Goal: Information Seeking & Learning: Learn about a topic

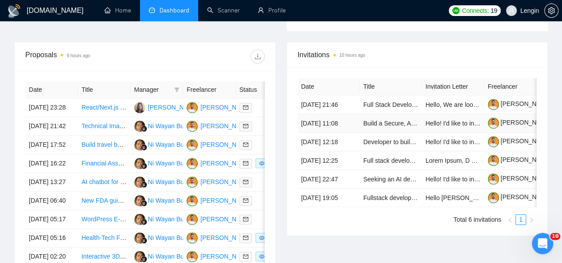
scroll to position [338, 0]
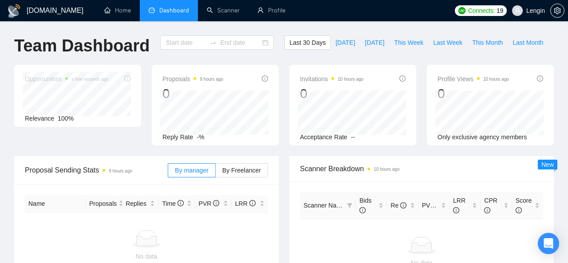
type input "[DATE]"
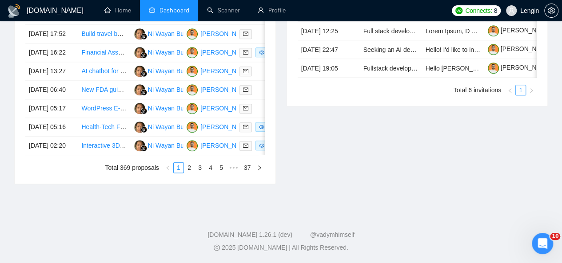
scroll to position [489, 0]
click at [186, 173] on link "2" at bounding box center [189, 168] width 10 height 10
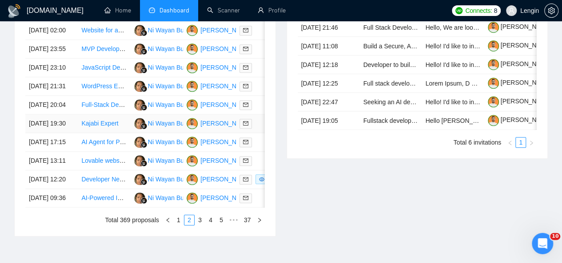
scroll to position [466, 0]
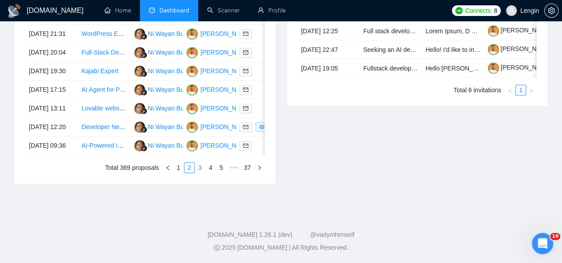
click at [203, 173] on link "3" at bounding box center [200, 168] width 10 height 10
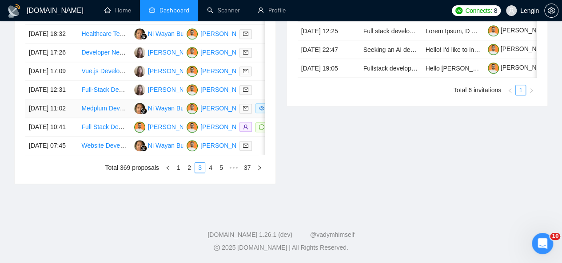
click at [112, 118] on td "Medplum Developer Needed - Asynchronous Healthcare Portal (Medplum Experience R…" at bounding box center [104, 108] width 52 height 19
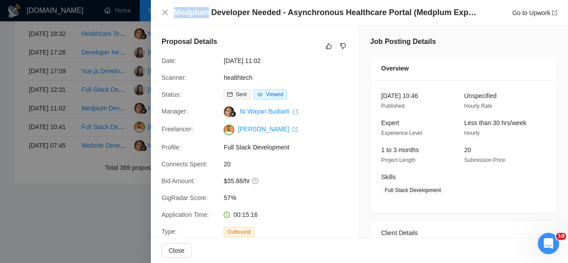
drag, startPoint x: 174, startPoint y: 14, endPoint x: 209, endPoint y: 13, distance: 34.2
click at [209, 13] on h4 "Medplum Developer Needed - Asynchronous Healthcare Portal (Medplum Experience R…" at bounding box center [327, 12] width 306 height 11
copy h4 "Medplum"
click at [164, 14] on icon "close" at bounding box center [165, 12] width 5 height 5
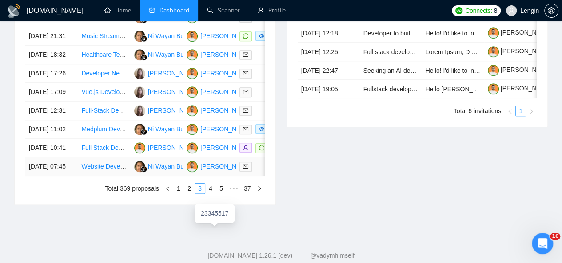
scroll to position [459, 0]
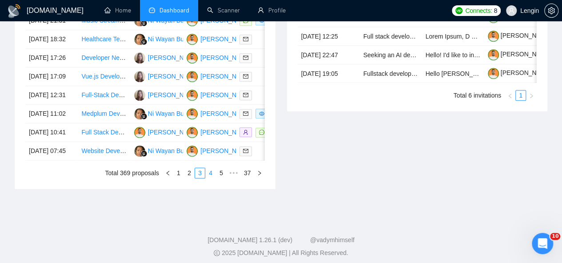
click at [210, 178] on link "4" at bounding box center [211, 173] width 10 height 10
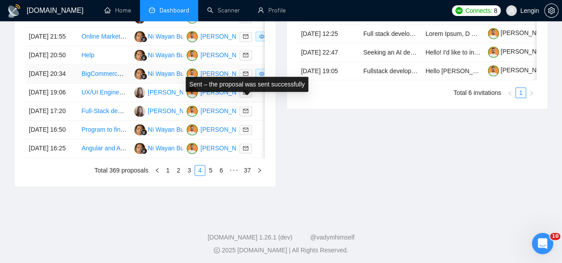
scroll to position [465, 0]
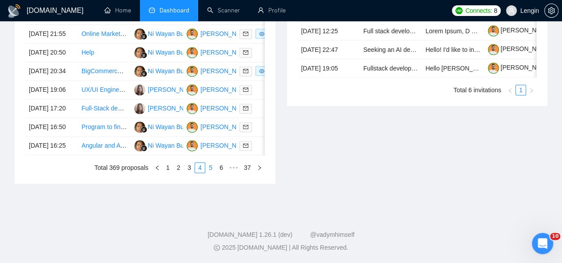
click at [213, 173] on link "5" at bounding box center [211, 168] width 10 height 10
click at [211, 173] on link "6" at bounding box center [211, 168] width 10 height 10
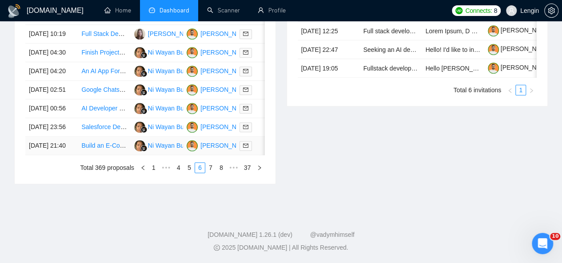
scroll to position [488, 0]
click at [214, 173] on link "7" at bounding box center [211, 168] width 10 height 10
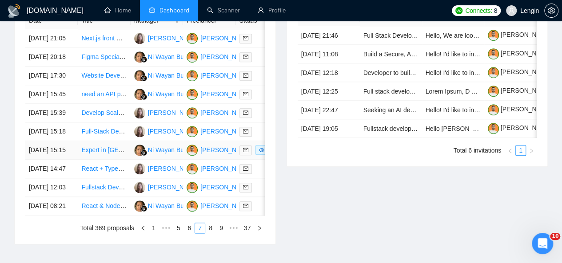
scroll to position [408, 0]
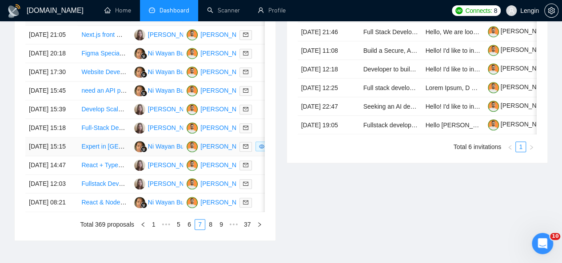
click at [115, 156] on td "Expert in Wearables and Whoop MG" at bounding box center [104, 147] width 52 height 19
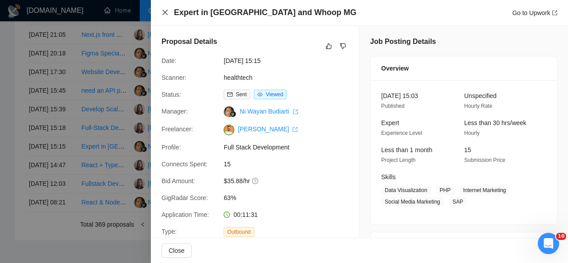
click at [166, 13] on icon "close" at bounding box center [165, 12] width 5 height 5
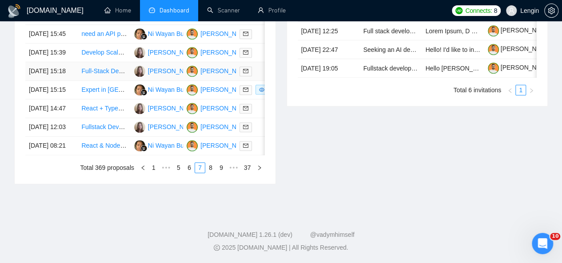
scroll to position [478, 0]
click at [214, 173] on link "8" at bounding box center [211, 168] width 10 height 10
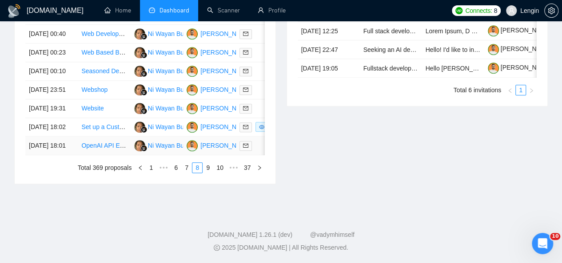
scroll to position [486, 0]
click at [210, 173] on link "9" at bounding box center [208, 168] width 10 height 10
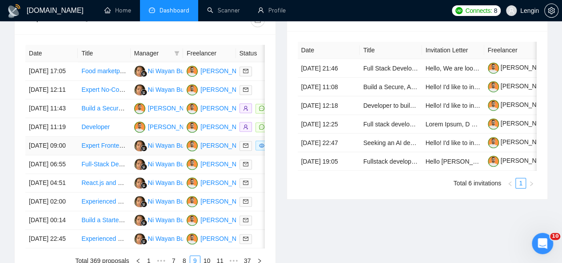
scroll to position [424, 0]
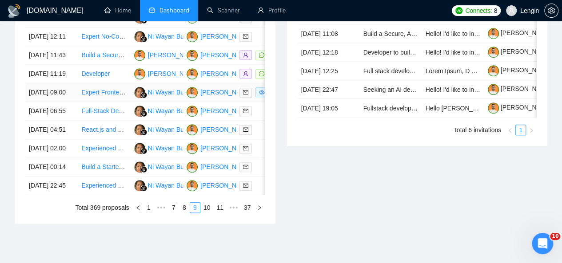
click at [114, 102] on td "Expert Frontend Engineer Needed for React and Tailwind Project" at bounding box center [104, 92] width 52 height 19
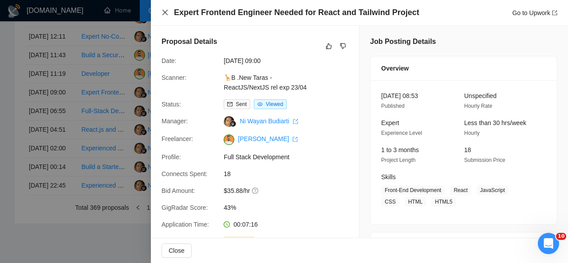
click at [163, 11] on icon "close" at bounding box center [165, 12] width 5 height 5
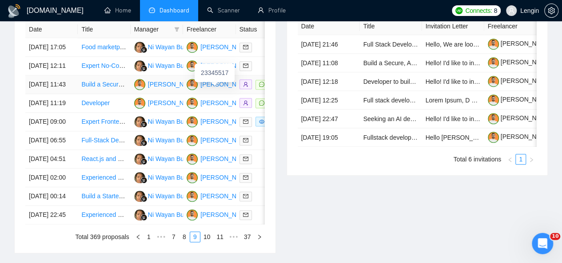
scroll to position [307, 0]
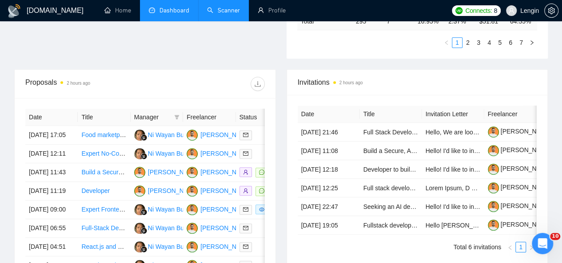
click at [228, 9] on link "Scanner" at bounding box center [223, 11] width 33 height 8
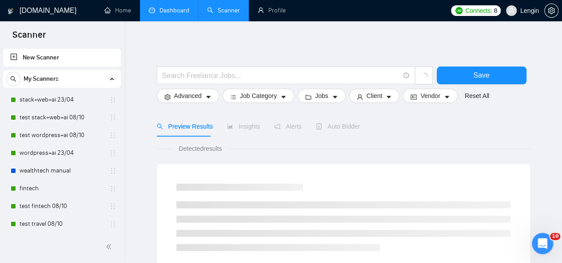
click at [184, 14] on link "Dashboard" at bounding box center [169, 11] width 40 height 8
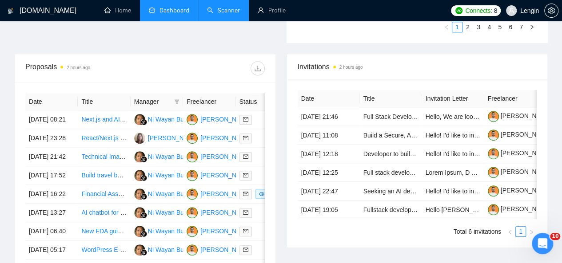
scroll to position [324, 0]
